Goal: Information Seeking & Learning: Compare options

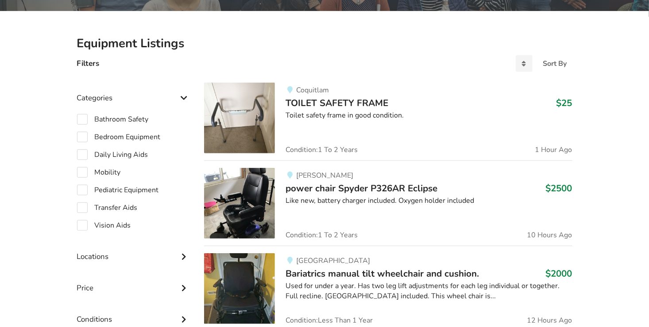
scroll to position [179, 0]
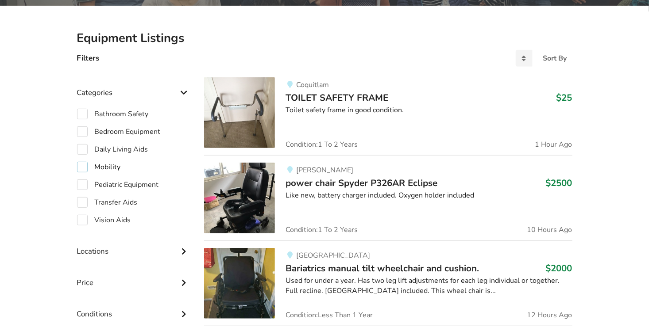
click at [82, 168] on label "Mobility" at bounding box center [99, 167] width 44 height 11
checkbox input "true"
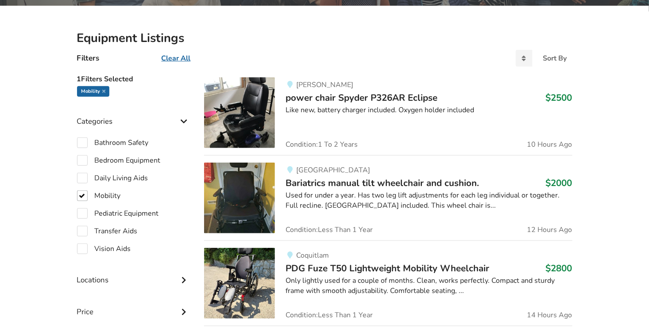
click at [365, 96] on span "power chair Spyder P326AR Eclipse" at bounding box center [361, 98] width 152 height 12
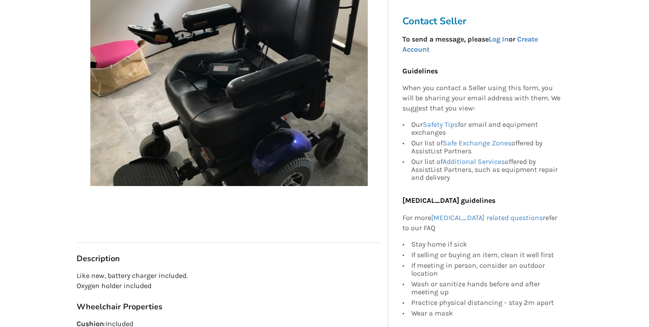
scroll to position [398, 0]
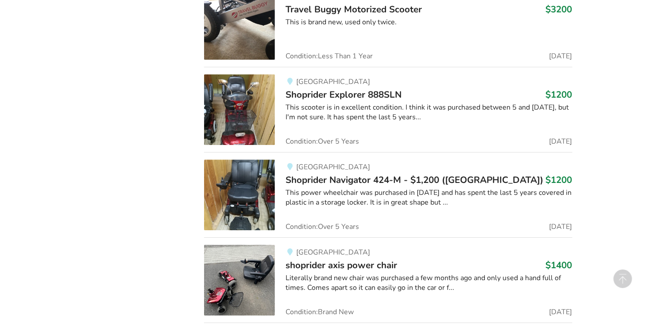
scroll to position [1239, 0]
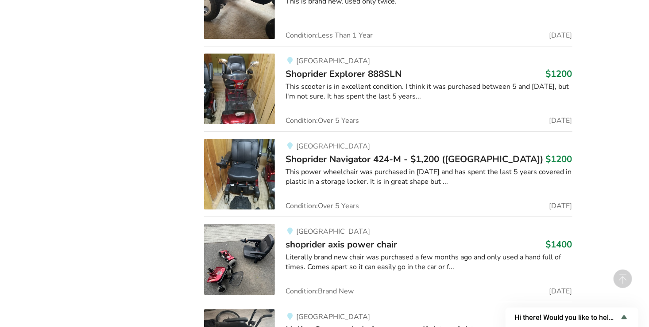
click at [358, 248] on span "shoprider axis power chair" at bounding box center [341, 245] width 112 height 12
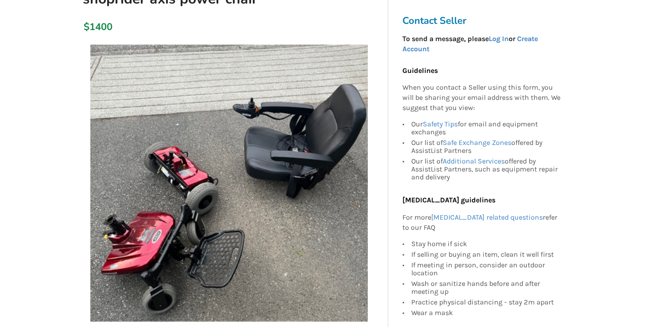
scroll to position [177, 0]
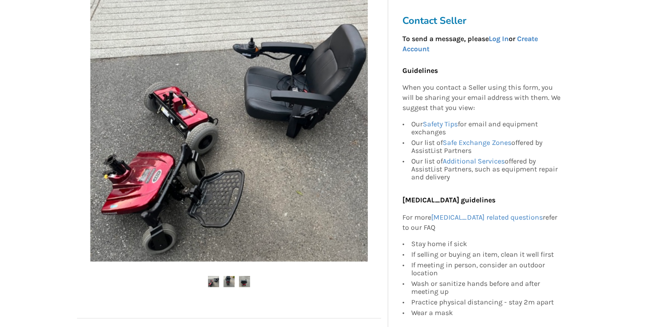
click at [222, 284] on ul at bounding box center [229, 283] width 304 height 12
click at [234, 281] on img at bounding box center [228, 282] width 11 height 11
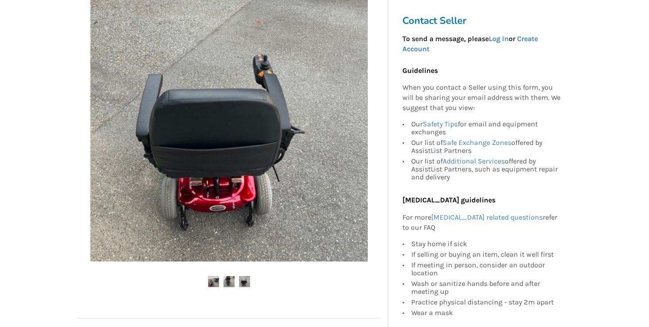
click at [243, 281] on img at bounding box center [244, 282] width 11 height 11
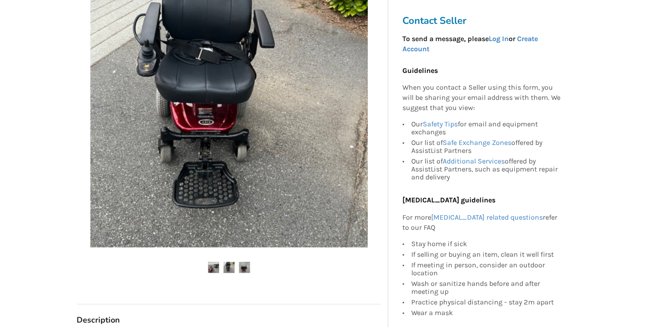
scroll to position [221, 0]
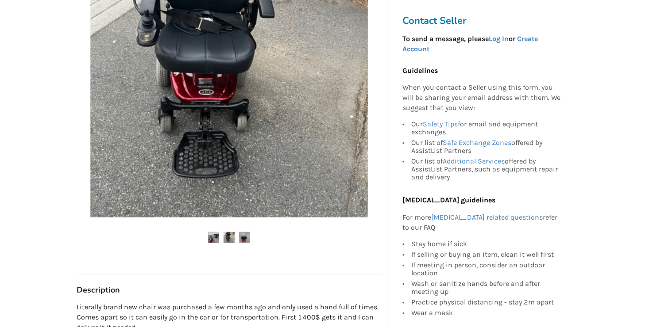
click at [246, 235] on img at bounding box center [244, 237] width 11 height 11
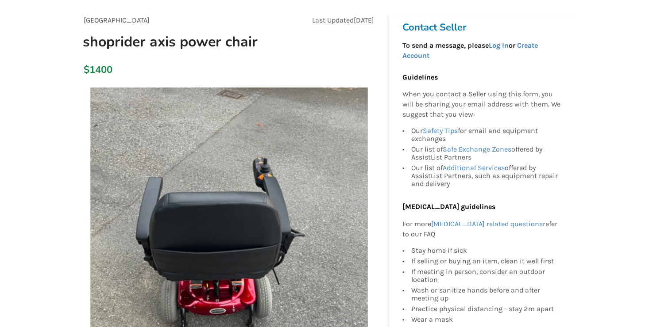
scroll to position [0, 0]
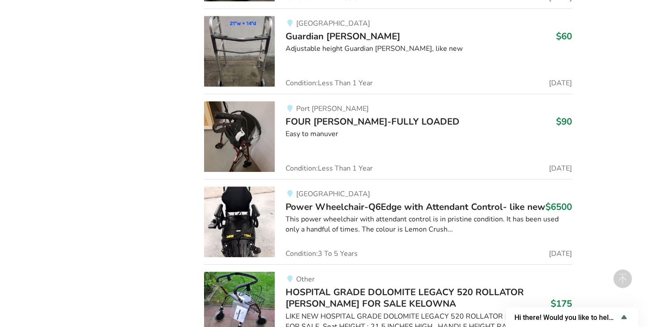
scroll to position [6101, 0]
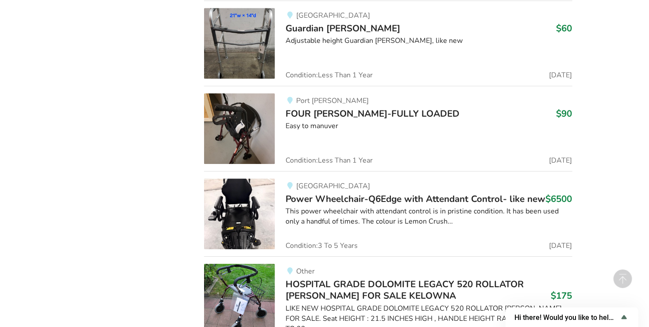
click at [347, 193] on span "Power Wheelchair-Q6Edge with Attendant Control- like new" at bounding box center [415, 199] width 260 height 12
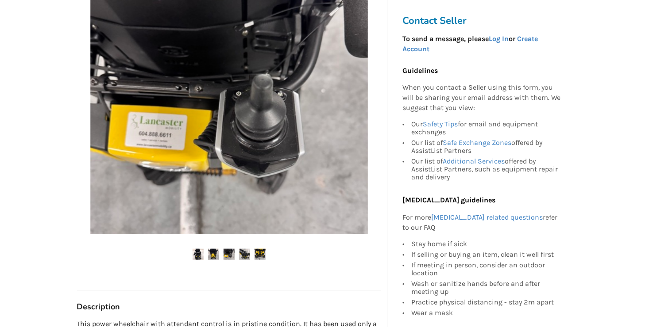
scroll to position [221, 0]
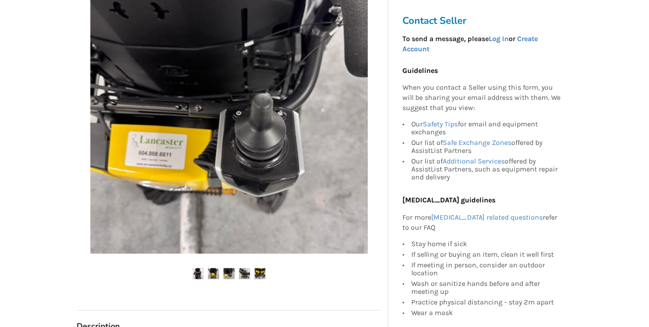
click at [256, 274] on img at bounding box center [259, 274] width 11 height 11
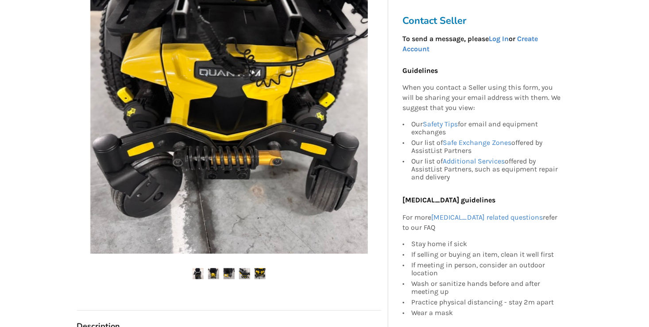
click at [242, 273] on img at bounding box center [244, 274] width 11 height 11
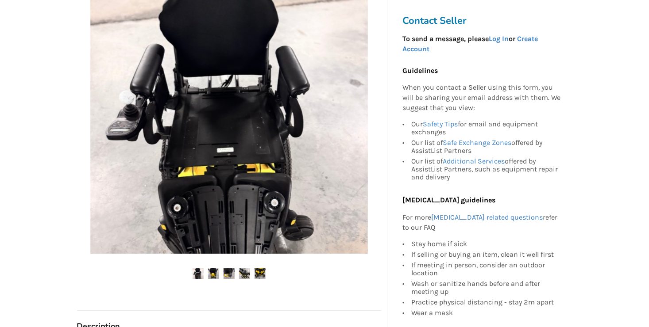
click at [248, 273] on img at bounding box center [244, 274] width 11 height 11
click at [229, 275] on img at bounding box center [228, 274] width 11 height 11
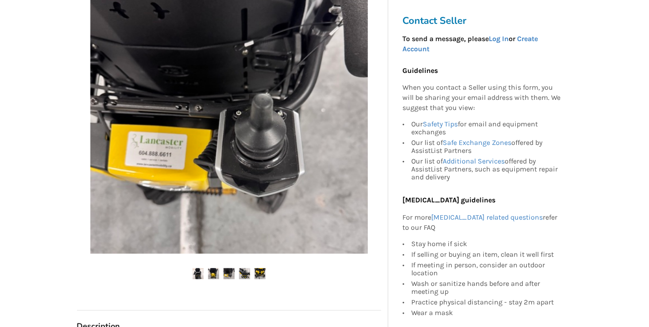
click at [216, 272] on img at bounding box center [213, 274] width 11 height 11
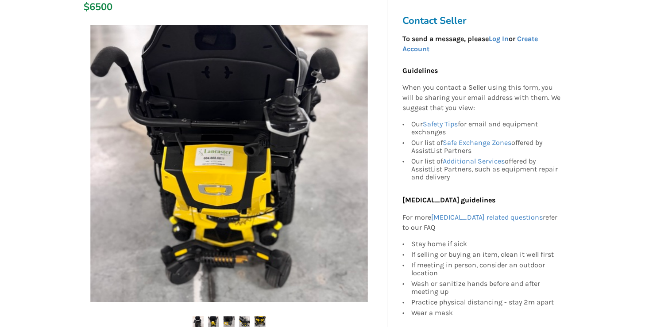
scroll to position [177, 0]
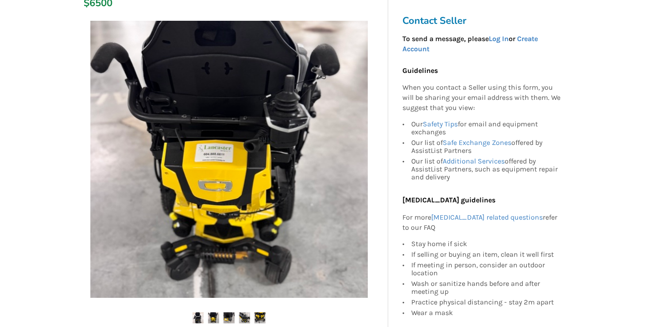
click at [190, 318] on ul at bounding box center [229, 319] width 304 height 12
click at [199, 315] on img at bounding box center [198, 318] width 11 height 11
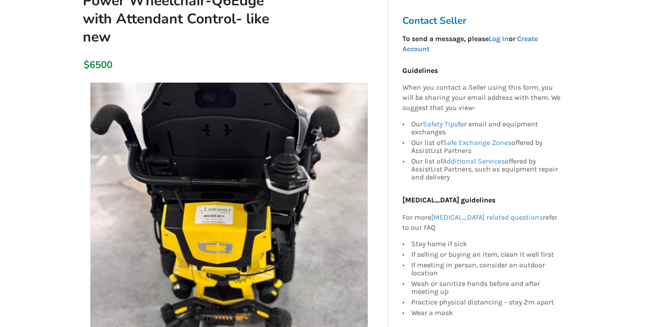
scroll to position [0, 0]
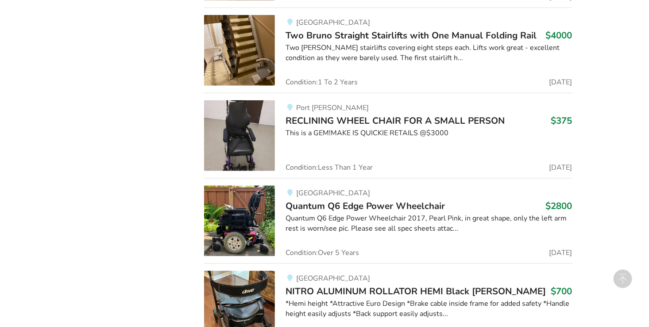
scroll to position [6914, 0]
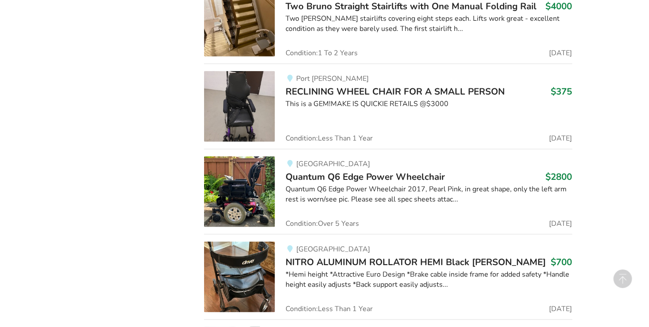
click at [356, 171] on span "Quantum Q6 Edge Power Wheelchair" at bounding box center [364, 177] width 159 height 12
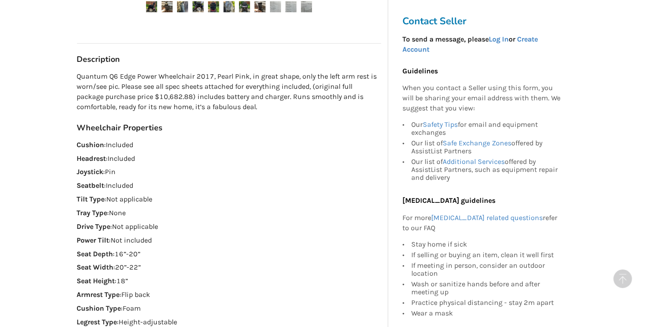
scroll to position [487, 0]
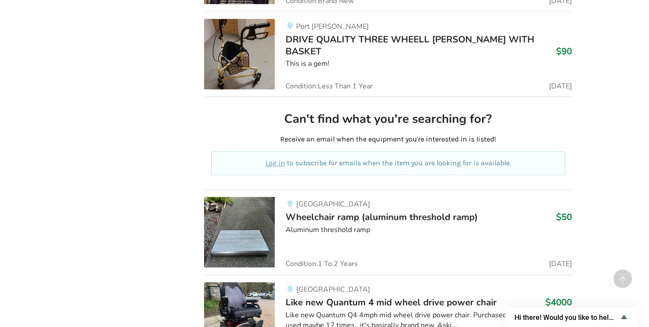
scroll to position [8814, 0]
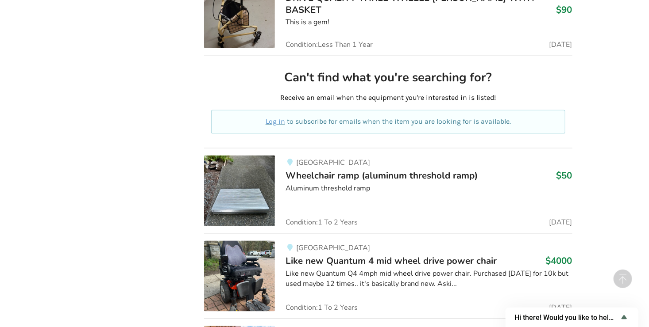
click at [380, 255] on span "Like new Quantum 4 mid wheel drive power chair" at bounding box center [390, 261] width 211 height 12
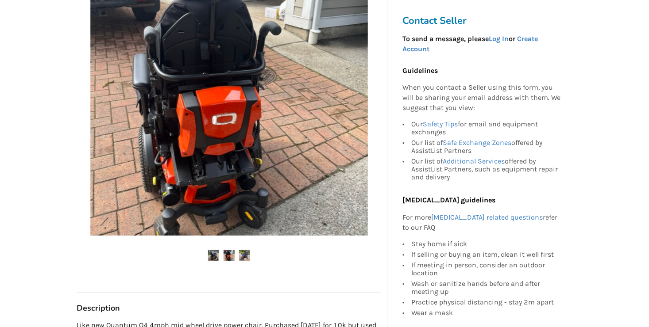
scroll to position [177, 0]
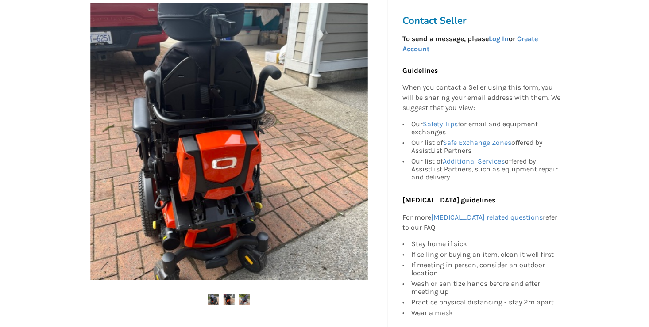
click at [227, 300] on img at bounding box center [228, 300] width 11 height 11
click at [247, 297] on img at bounding box center [244, 300] width 11 height 11
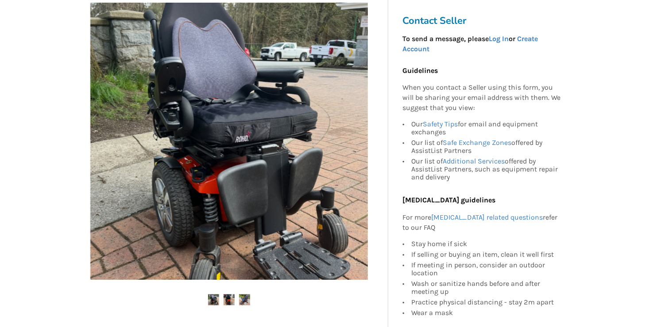
click at [205, 298] on ul at bounding box center [229, 301] width 304 height 12
click at [209, 300] on img at bounding box center [213, 300] width 11 height 11
click at [212, 297] on img at bounding box center [213, 300] width 11 height 11
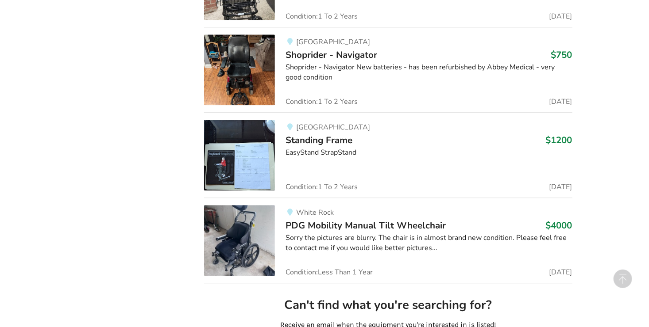
scroll to position [4253, 0]
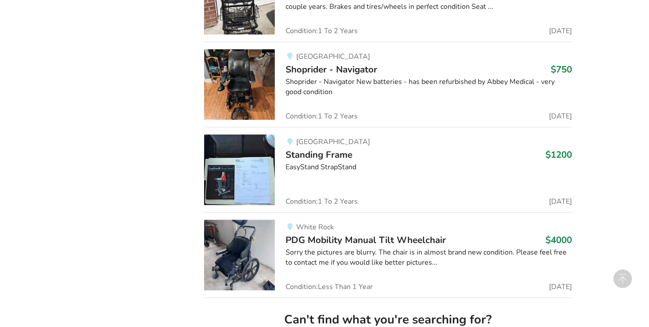
click at [317, 63] on span "Shoprider - Navigator" at bounding box center [331, 69] width 92 height 12
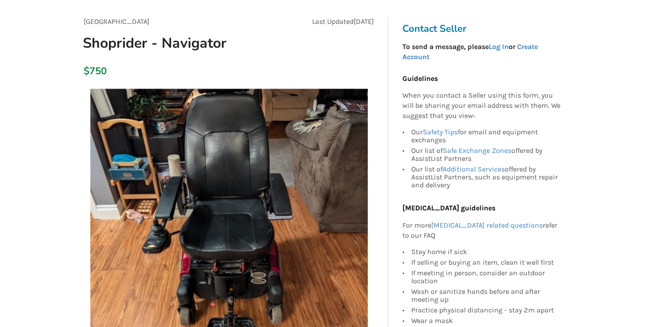
scroll to position [89, 0]
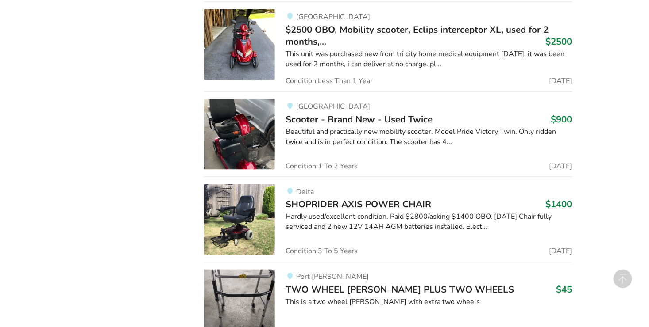
scroll to position [3855, 0]
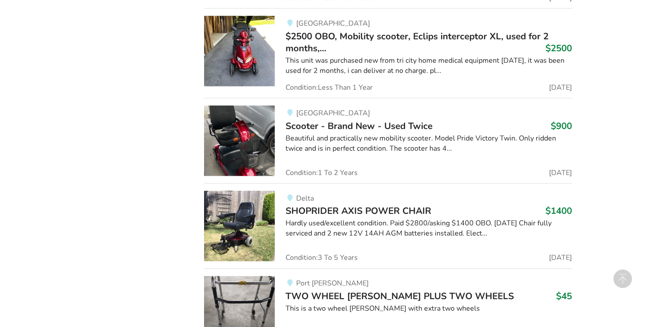
click at [332, 205] on span "SHOPRIDER AXIS POWER CHAIR" at bounding box center [358, 211] width 146 height 12
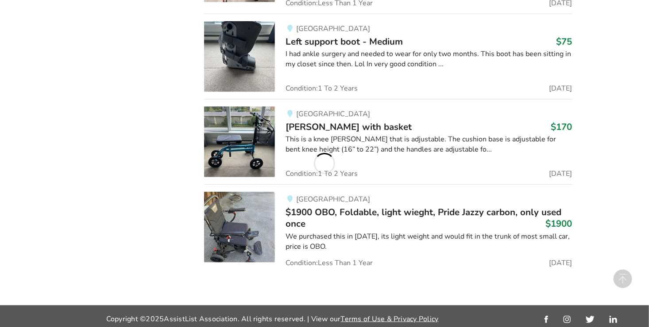
scroll to position [3855, 0]
